Goal: Find contact information: Find contact information

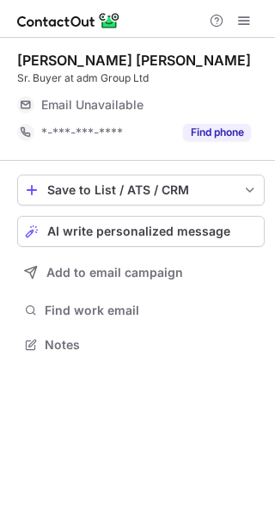
scroll to position [333, 275]
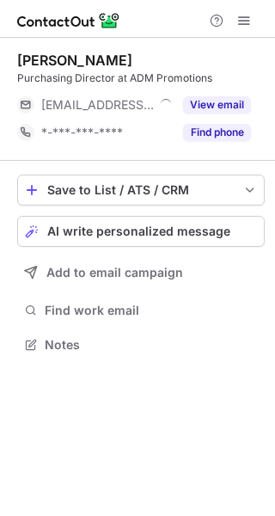
scroll to position [333, 275]
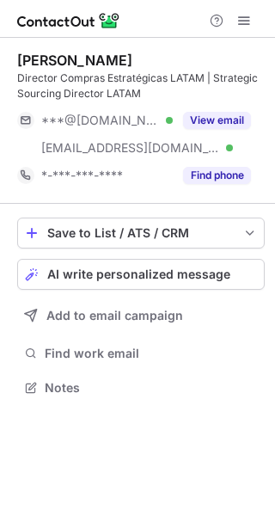
scroll to position [376, 275]
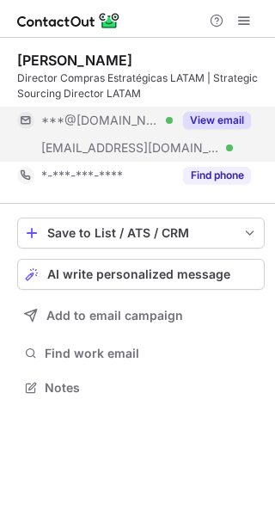
click at [206, 115] on button "View email" at bounding box center [217, 120] width 68 height 17
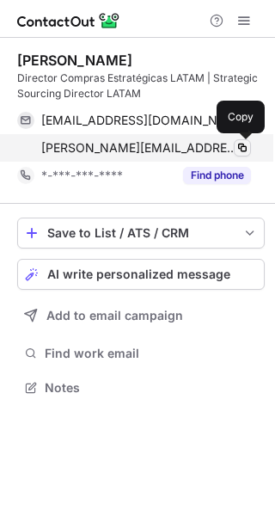
click at [235, 149] on span at bounding box center [242, 148] width 14 height 14
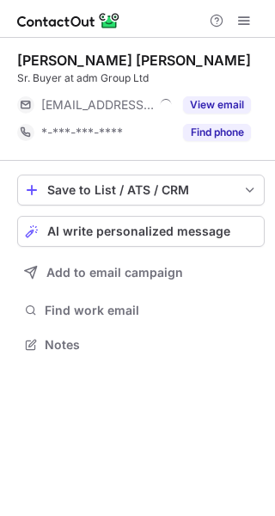
scroll to position [333, 275]
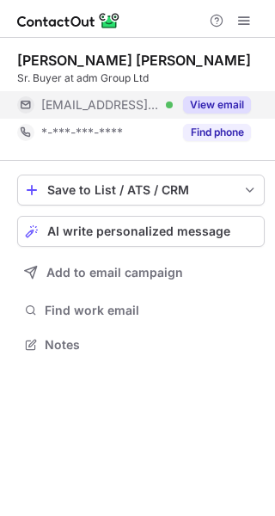
click at [217, 103] on button "View email" at bounding box center [217, 104] width 68 height 17
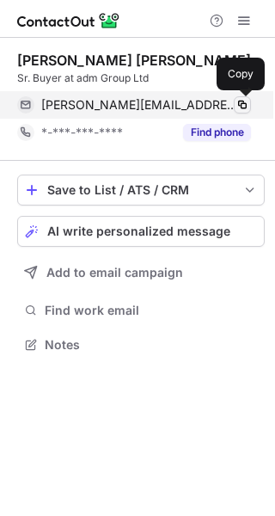
click at [241, 104] on span at bounding box center [242, 105] width 14 height 14
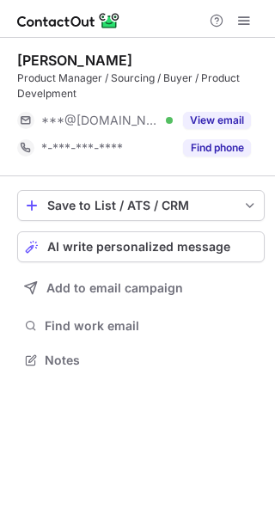
scroll to position [348, 275]
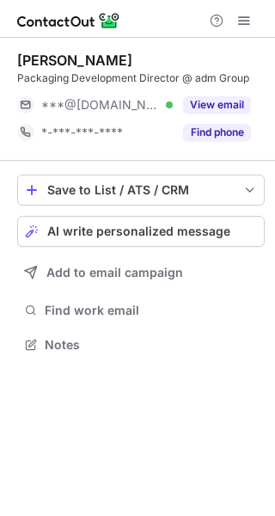
scroll to position [333, 275]
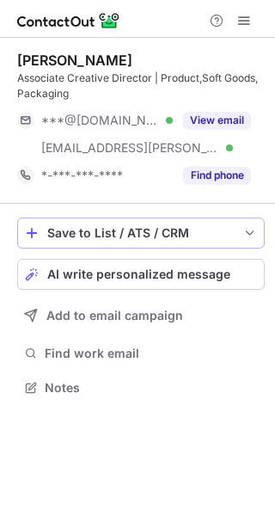
scroll to position [376, 275]
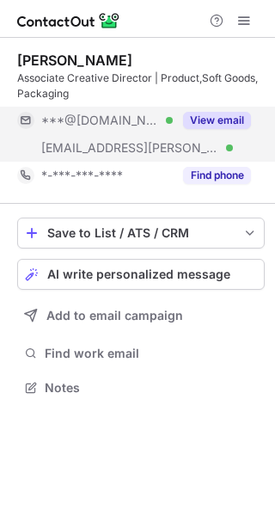
click at [201, 125] on button "View email" at bounding box center [217, 120] width 68 height 17
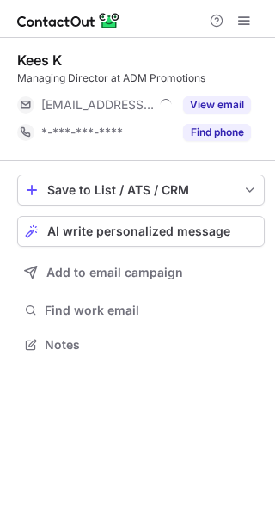
scroll to position [333, 275]
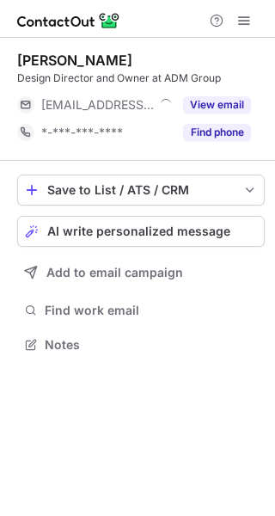
scroll to position [333, 275]
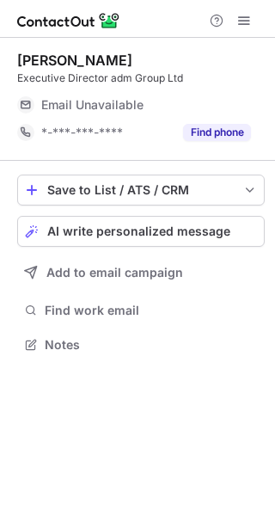
scroll to position [333, 275]
